Goal: Navigation & Orientation: Find specific page/section

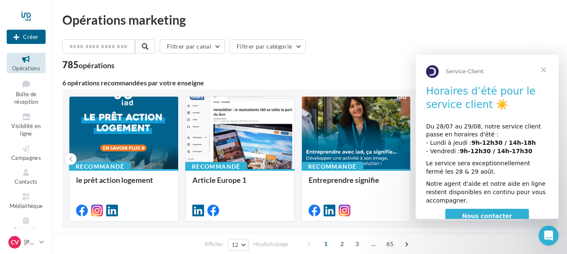
click at [546, 69] on span "Fermer" at bounding box center [544, 70] width 30 height 30
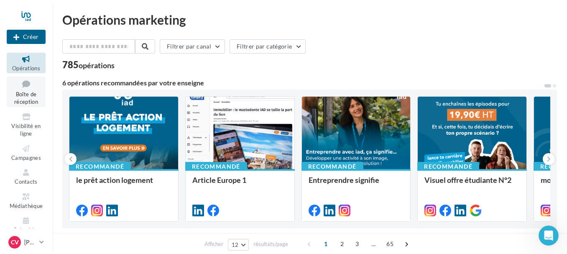
click at [34, 96] on span "Boîte de réception" at bounding box center [26, 98] width 24 height 15
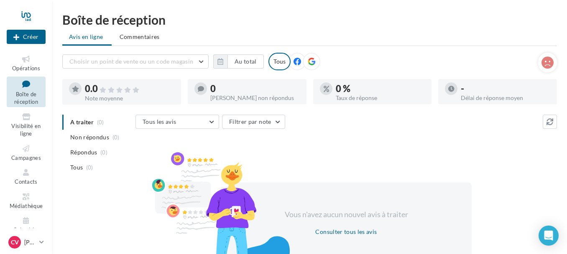
click at [30, 66] on span "Opérations" at bounding box center [26, 68] width 28 height 7
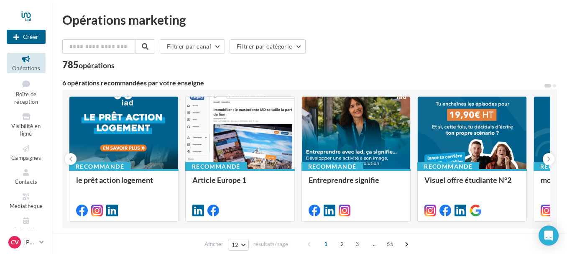
scroll to position [10, 0]
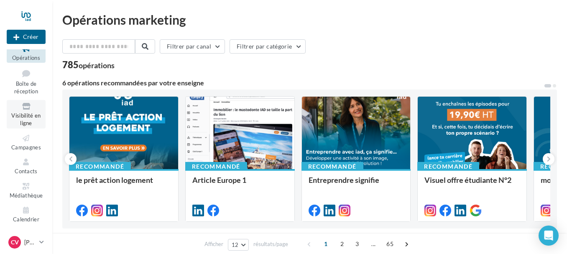
click at [31, 115] on span "Visibilité en ligne" at bounding box center [25, 119] width 29 height 15
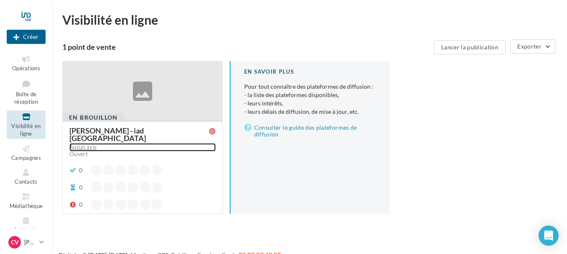
click at [187, 143] on div "Aucun avis" at bounding box center [142, 147] width 146 height 8
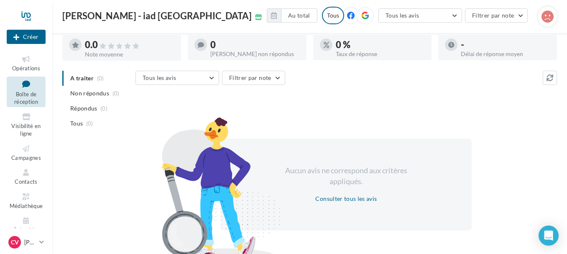
scroll to position [93, 0]
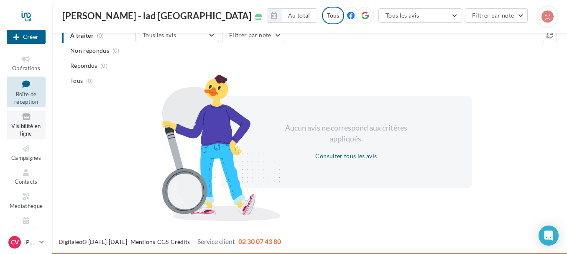
click at [31, 132] on link "Visibilité en ligne" at bounding box center [26, 124] width 39 height 28
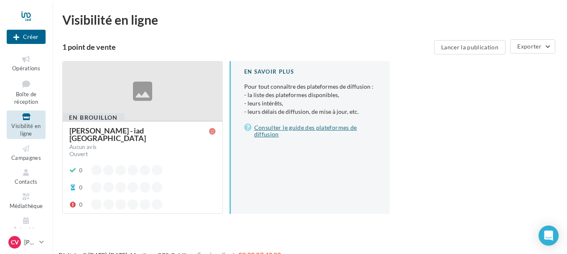
click at [268, 133] on link "Consulter le guide des plateformes de diffusion" at bounding box center [310, 131] width 133 height 17
click at [516, 46] on button "Exporter" at bounding box center [532, 46] width 45 height 14
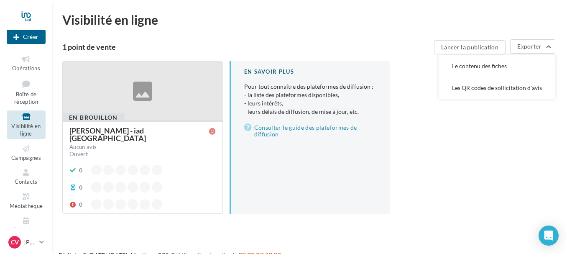
click at [92, 235] on div "Nouvelle campagne Créer Opérations Boîte de réception Visibilité en ligne Campa…" at bounding box center [283, 140] width 567 height 254
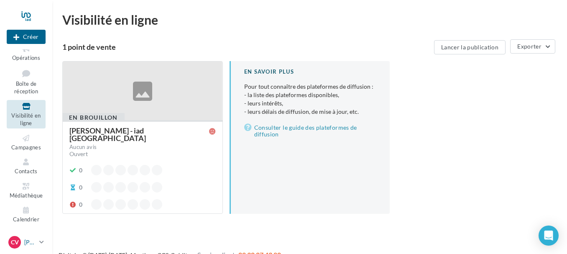
click at [44, 241] on icon at bounding box center [41, 242] width 5 height 7
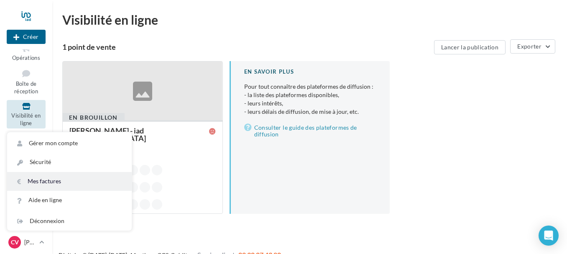
click at [67, 184] on link "Mes factures" at bounding box center [69, 181] width 125 height 19
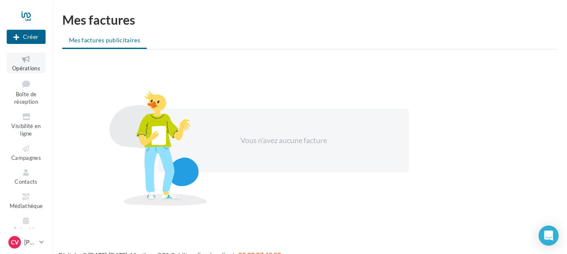
click at [28, 63] on icon at bounding box center [26, 59] width 34 height 10
